Goal: Find specific page/section: Find specific page/section

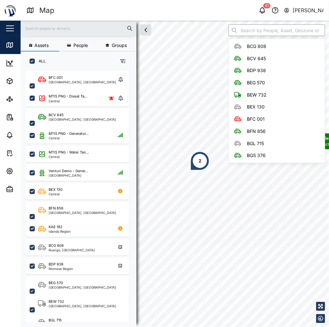
scroll to position [249, 102]
click at [258, 29] on input "search" at bounding box center [276, 30] width 96 height 12
type input "P"
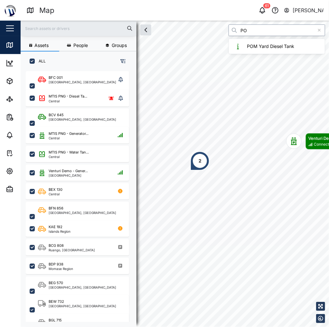
type input "P"
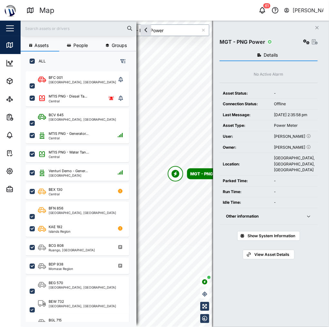
type input "MGT - PNG Power"
click at [288, 219] on div "Other information" at bounding box center [262, 216] width 72 height 6
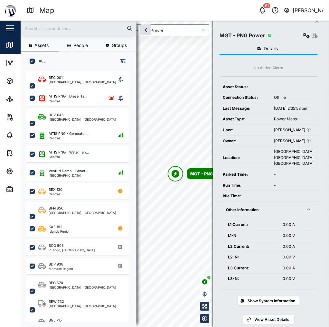
scroll to position [21, 0]
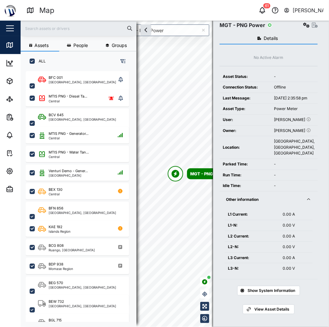
click at [287, 203] on span "Other information" at bounding box center [262, 199] width 72 height 16
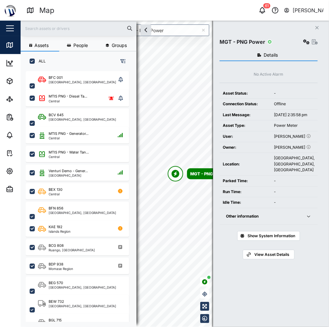
click at [323, 26] on div "Close MGT - PNG Power Details No Active Alarm Asset Status: - Connection Status…" at bounding box center [271, 174] width 116 height 306
click at [320, 27] on button "Close" at bounding box center [316, 27] width 9 height 9
